Goal: Find specific fact: Find specific fact

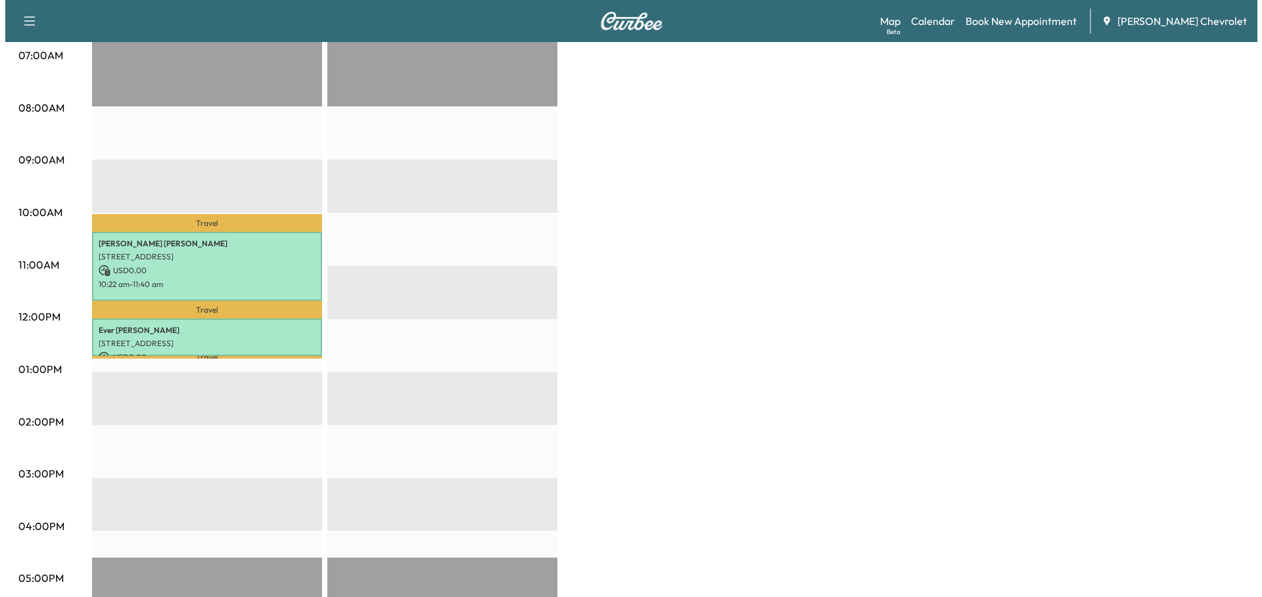
scroll to position [329, 0]
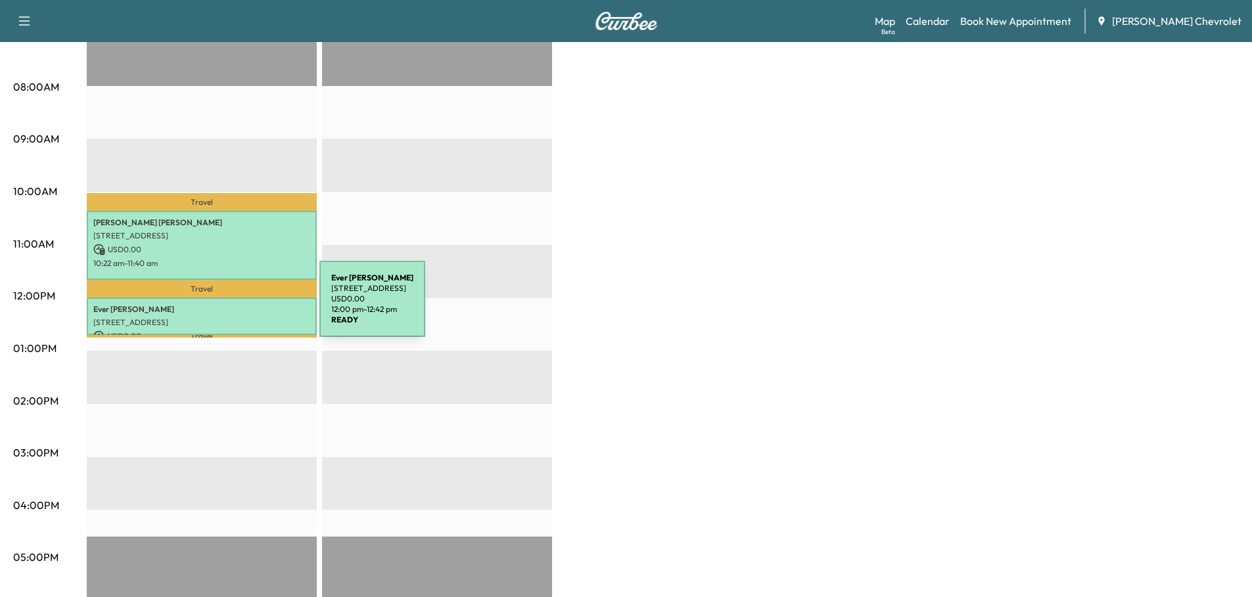
click at [221, 307] on p "Ever [PERSON_NAME]" at bounding box center [201, 309] width 217 height 11
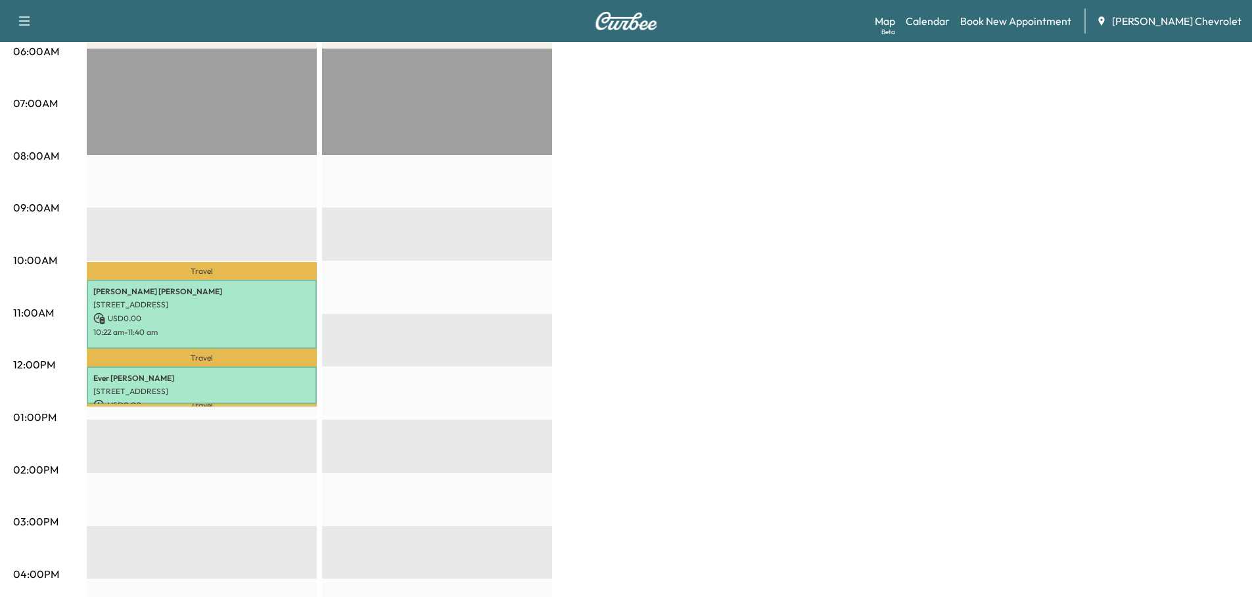
scroll to position [0, 0]
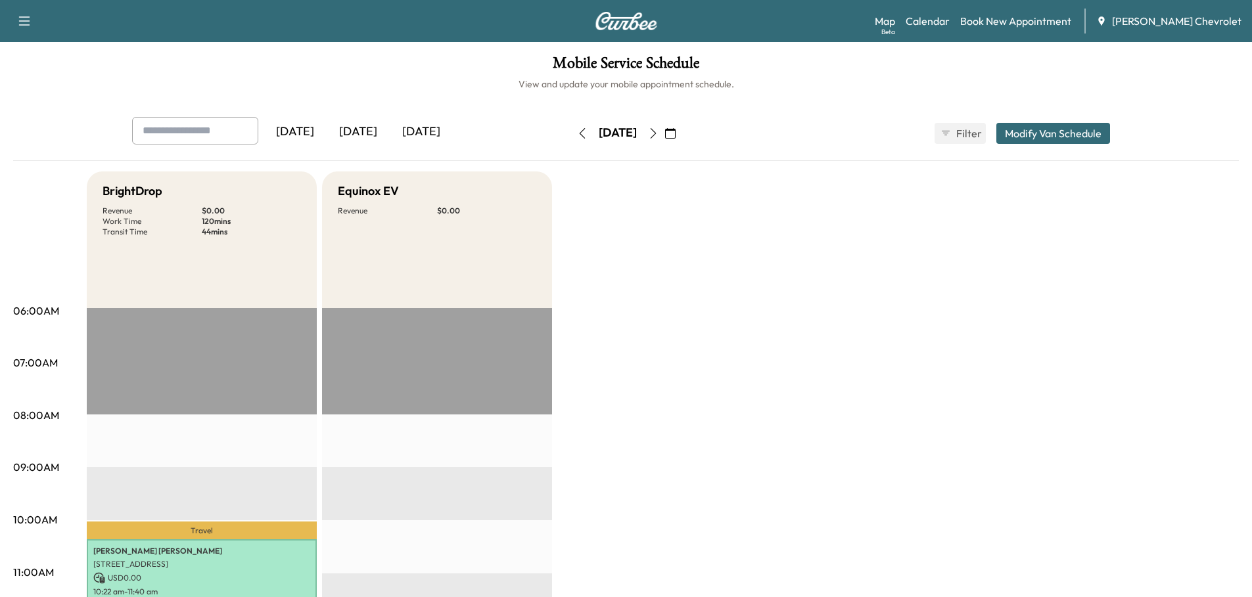
click at [659, 133] on icon "button" at bounding box center [653, 133] width 11 height 11
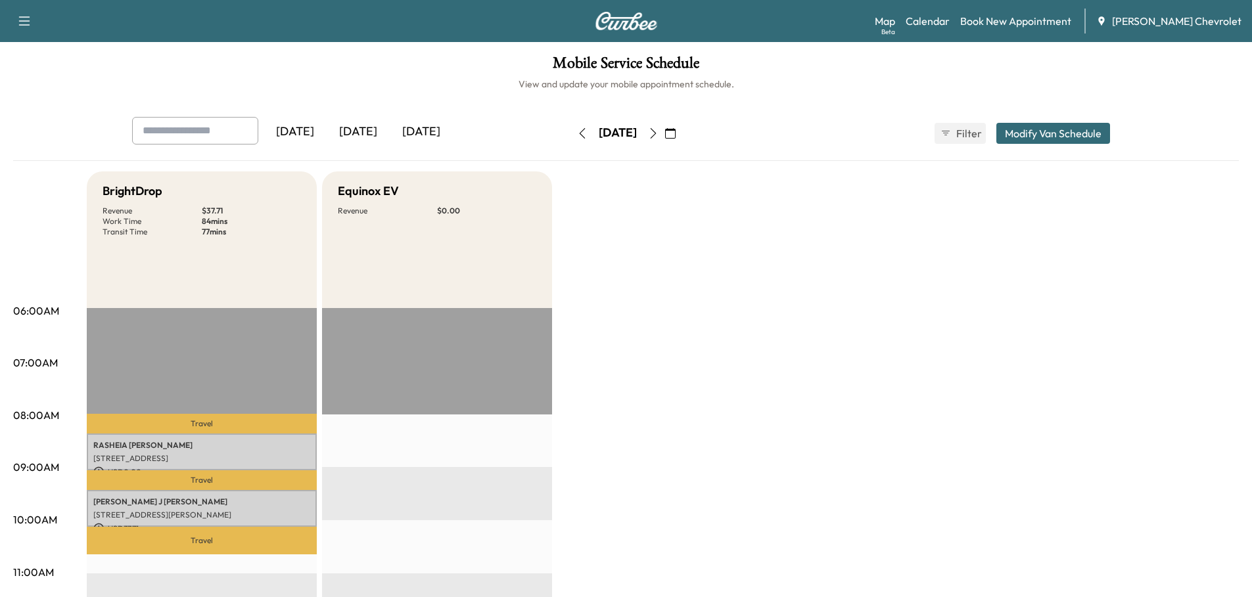
scroll to position [66, 0]
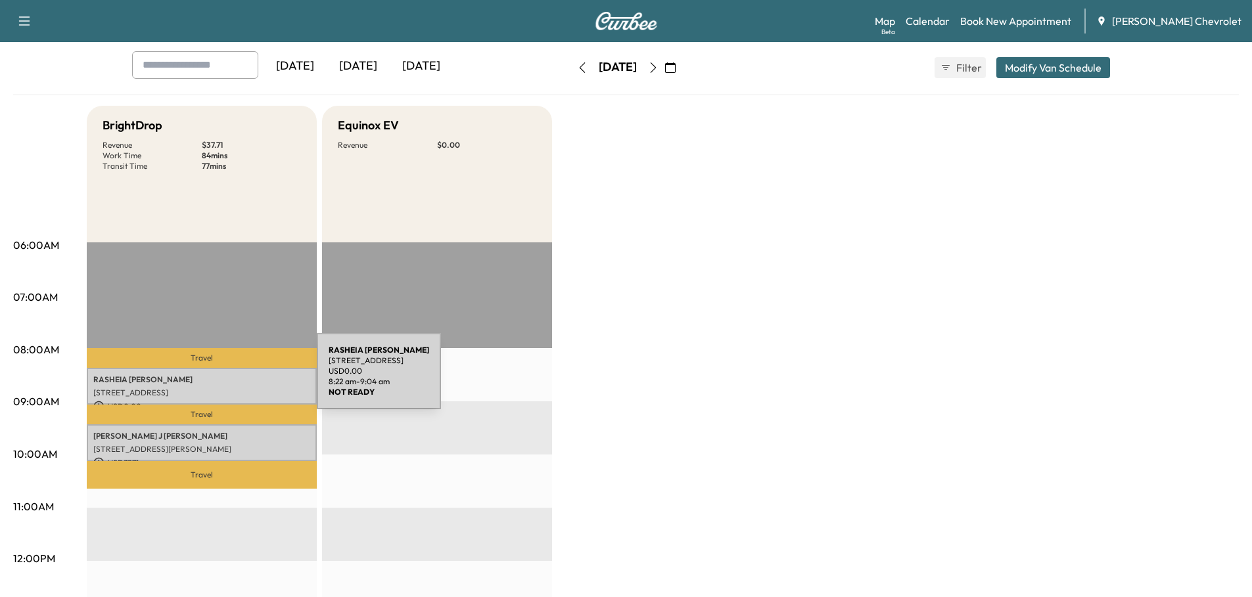
click at [218, 379] on p "[PERSON_NAME]" at bounding box center [201, 380] width 217 height 11
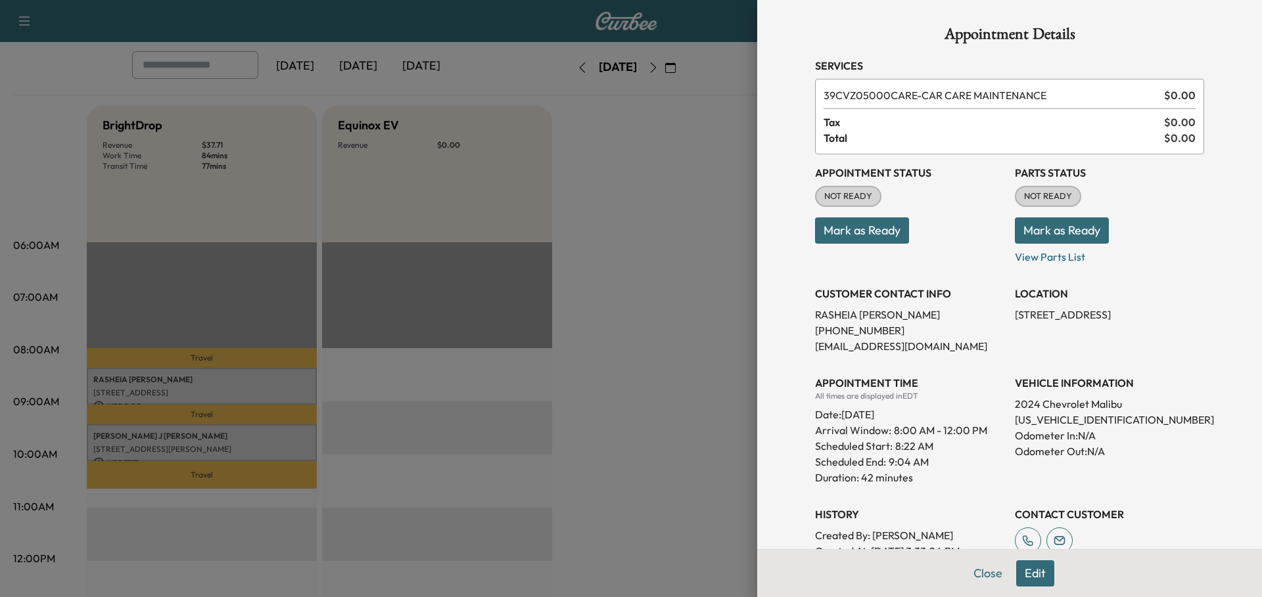
click at [668, 305] on div at bounding box center [631, 298] width 1262 height 597
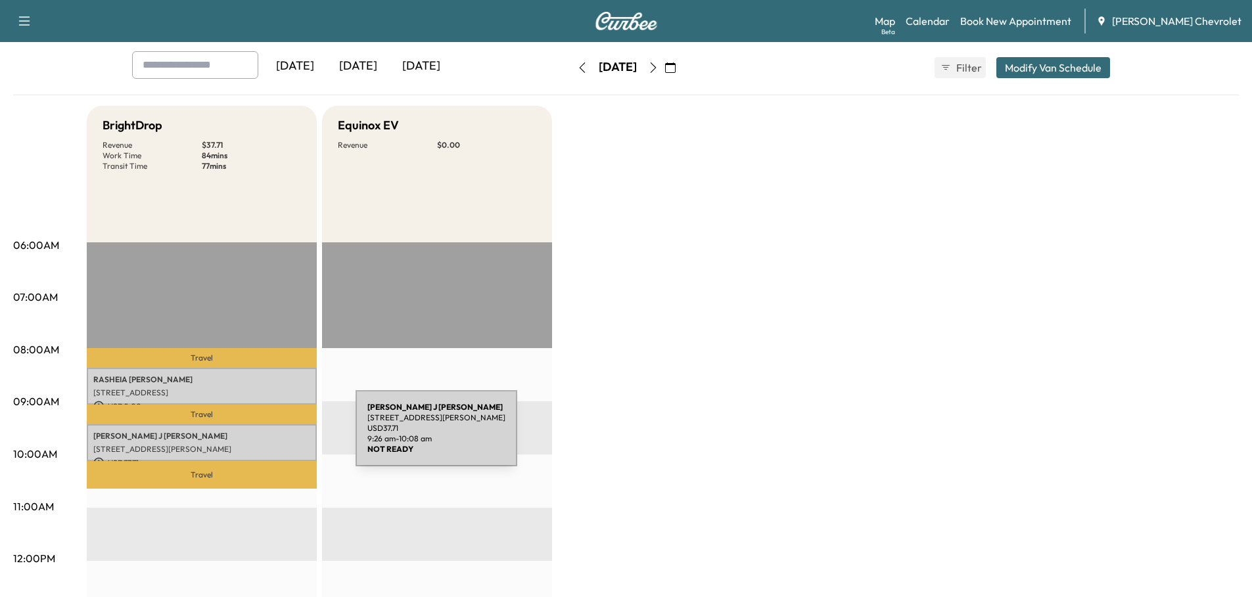
click at [257, 438] on p "[PERSON_NAME]" at bounding box center [201, 436] width 217 height 11
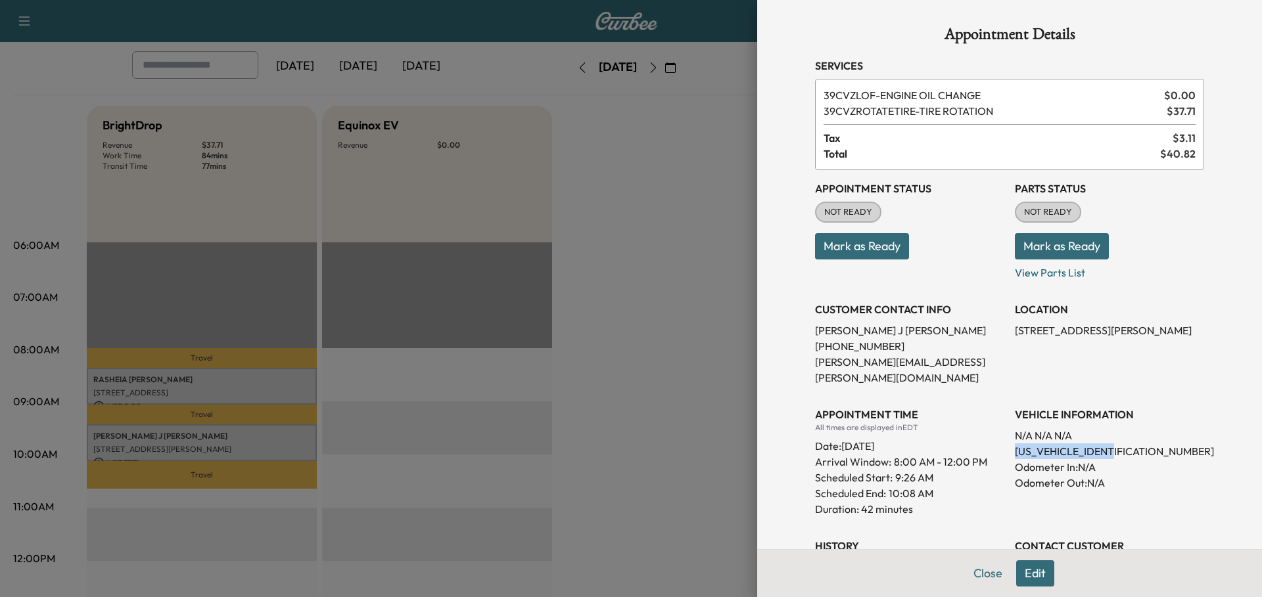
drag, startPoint x: 1006, startPoint y: 436, endPoint x: 1111, endPoint y: 435, distance: 105.8
click at [1111, 444] on p "[US_VEHICLE_IDENTIFICATION_NUMBER]" at bounding box center [1109, 452] width 189 height 16
copy p "[US_VEHICLE_IDENTIFICATION_NUMBER]"
click at [551, 256] on div at bounding box center [631, 298] width 1262 height 597
